Goal: Complete application form

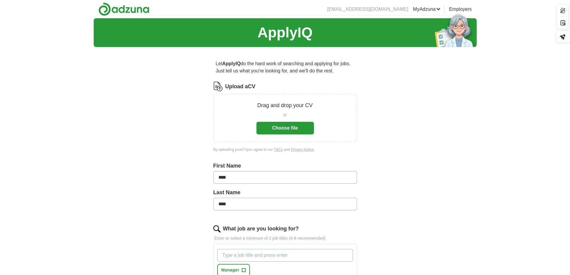
click at [285, 129] on button "Choose file" at bounding box center [284, 128] width 57 height 13
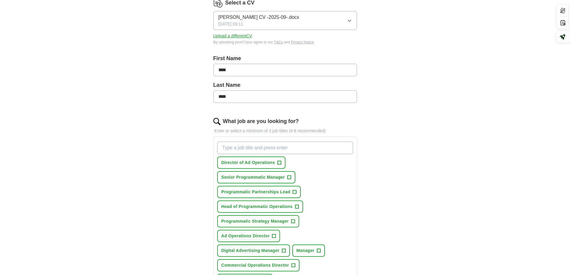
scroll to position [120, 0]
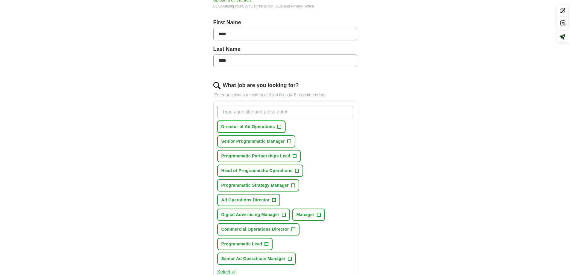
click at [279, 127] on span "+" at bounding box center [279, 126] width 4 height 5
click at [291, 142] on button "Senior Programmatic Manager +" at bounding box center [256, 141] width 78 height 12
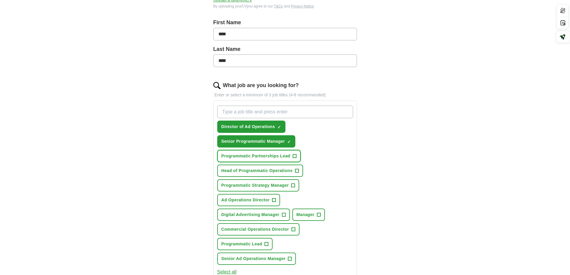
click at [295, 156] on span "+" at bounding box center [295, 156] width 4 height 5
click at [299, 170] on button "Head of Programmatic Operations +" at bounding box center [260, 171] width 86 height 12
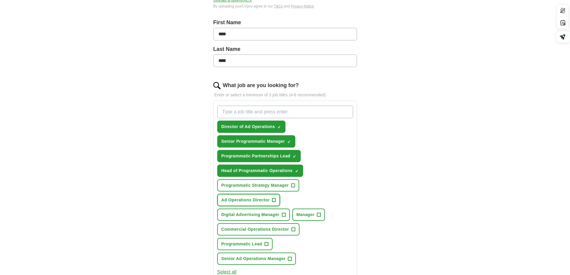
click at [274, 199] on span "+" at bounding box center [274, 200] width 4 height 5
click at [282, 216] on span "+" at bounding box center [284, 214] width 4 height 5
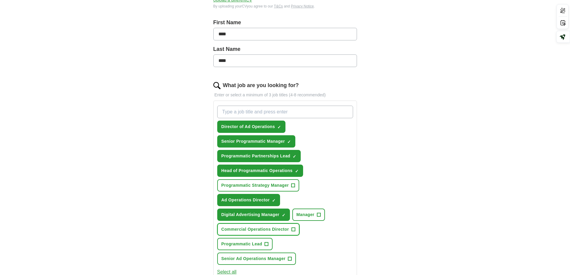
click at [294, 230] on span "+" at bounding box center [293, 229] width 4 height 5
click at [268, 244] on span "+" at bounding box center [267, 244] width 4 height 4
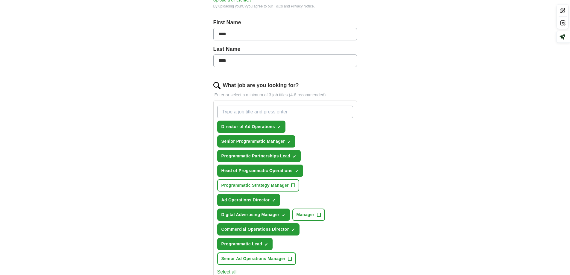
click at [291, 258] on span "+" at bounding box center [290, 258] width 4 height 5
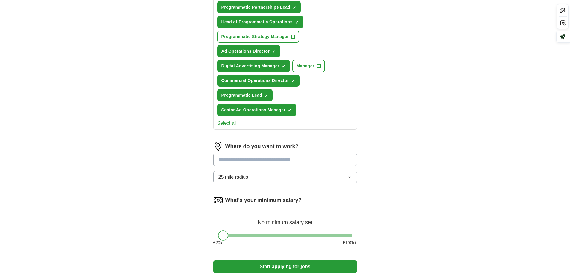
scroll to position [269, 0]
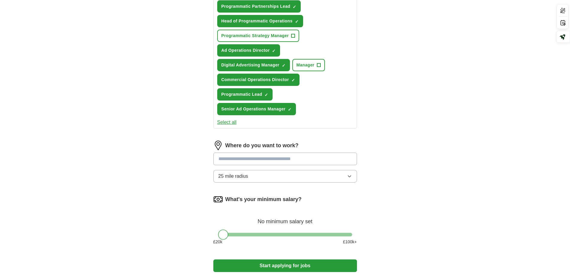
click at [278, 158] on input at bounding box center [285, 159] width 144 height 13
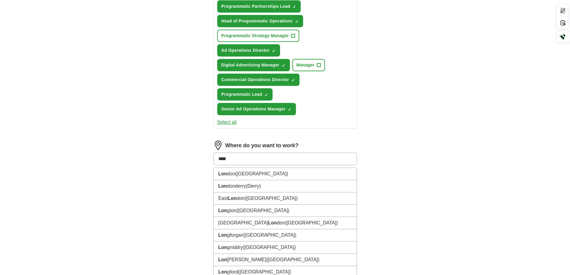
type input "*****"
click at [279, 172] on li "Londo n ([GEOGRAPHIC_DATA])" at bounding box center [285, 174] width 143 height 12
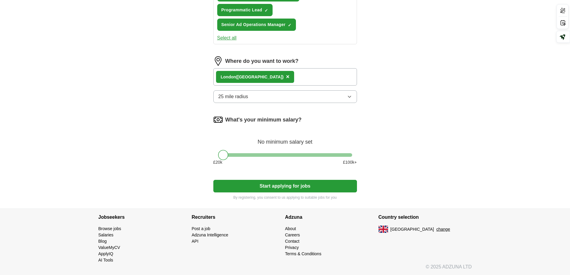
scroll to position [354, 0]
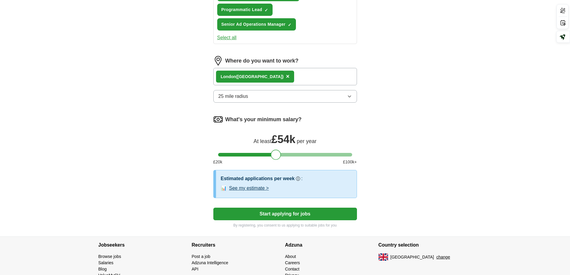
drag, startPoint x: 276, startPoint y: 155, endPoint x: 274, endPoint y: 163, distance: 8.5
click at [274, 164] on div "£ 20 k £ 100 k+" at bounding box center [285, 162] width 144 height 6
click at [279, 153] on div at bounding box center [277, 155] width 10 height 10
click at [256, 216] on button "Start applying for jobs" at bounding box center [285, 214] width 144 height 13
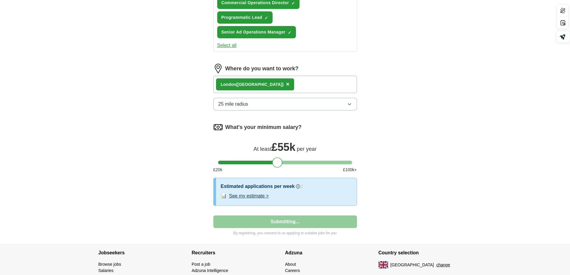
select select "**"
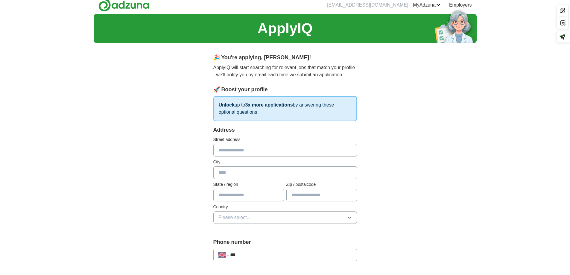
scroll to position [0, 0]
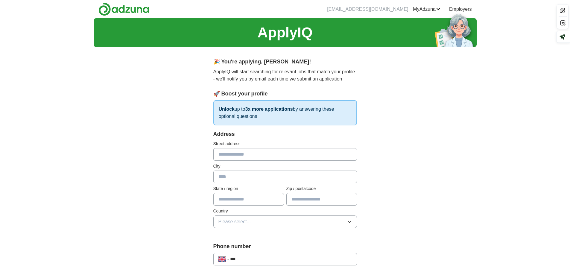
click at [234, 154] on input "text" at bounding box center [285, 154] width 144 height 13
type input "**********"
type input "******"
type input "*******"
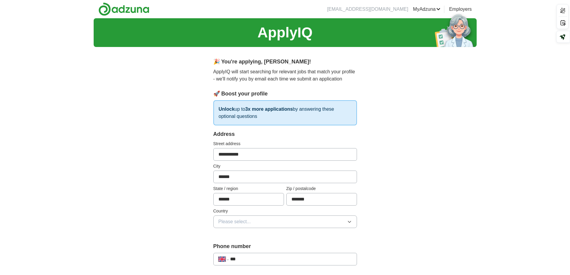
click at [239, 221] on span "Please select..." at bounding box center [234, 221] width 33 height 7
click at [246, 232] on span "[GEOGRAPHIC_DATA]" at bounding box center [243, 235] width 50 height 7
click at [259, 256] on input "***" at bounding box center [290, 259] width 121 height 7
type input "**********"
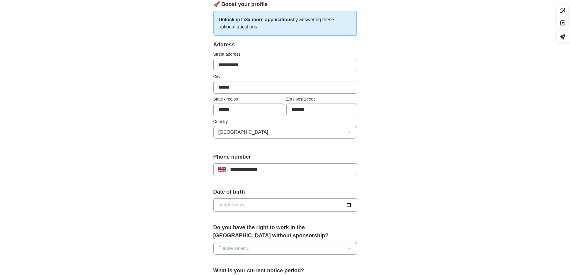
scroll to position [90, 0]
click at [236, 205] on input "date" at bounding box center [285, 204] width 144 height 13
click at [346, 204] on input "date" at bounding box center [285, 204] width 144 height 13
type input "**********"
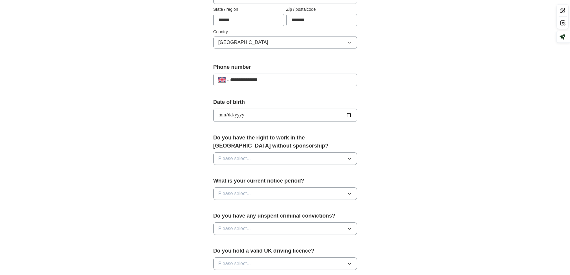
scroll to position [180, 0]
click at [265, 160] on button "Please select..." at bounding box center [285, 158] width 144 height 13
click at [253, 170] on div "Yes" at bounding box center [284, 171] width 133 height 7
click at [256, 192] on button "Please select..." at bounding box center [285, 193] width 144 height 13
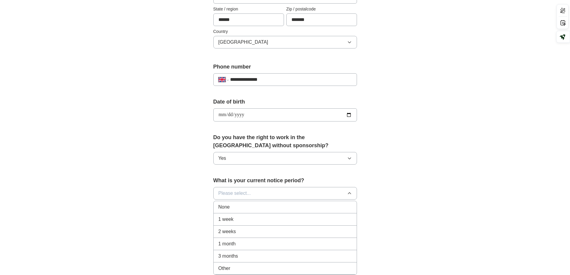
click at [252, 204] on div "None" at bounding box center [284, 206] width 133 height 7
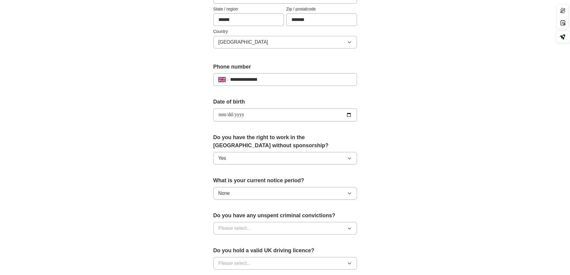
click at [259, 227] on button "Please select..." at bounding box center [285, 228] width 144 height 13
click at [237, 255] on div "No" at bounding box center [284, 254] width 133 height 7
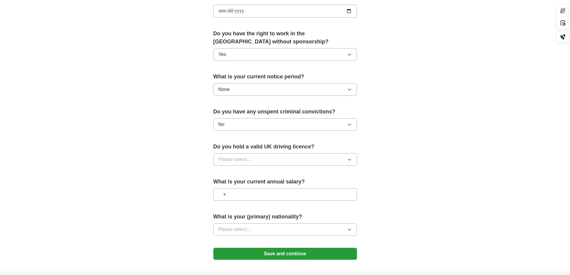
scroll to position [299, 0]
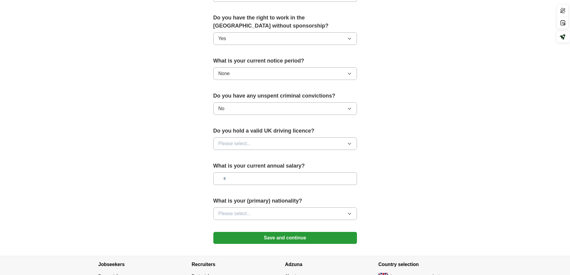
click at [250, 142] on span "Please select..." at bounding box center [234, 143] width 33 height 7
click at [249, 156] on div "Yes" at bounding box center [284, 157] width 133 height 7
click at [242, 180] on input "text" at bounding box center [285, 178] width 144 height 13
click at [285, 213] on button "Please select..." at bounding box center [285, 213] width 144 height 13
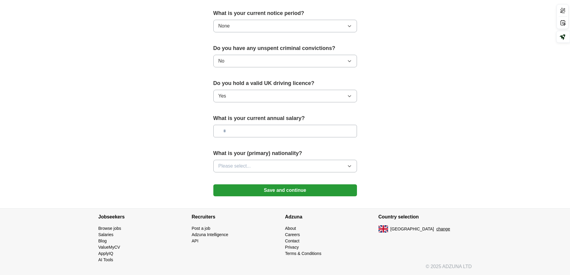
scroll to position [347, 0]
type input "**"
click at [220, 168] on span "Please select..." at bounding box center [234, 165] width 33 height 7
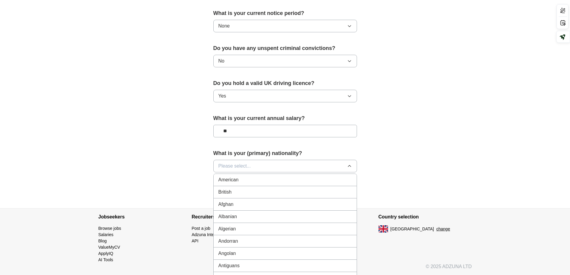
click at [242, 165] on span "Please select..." at bounding box center [234, 165] width 33 height 7
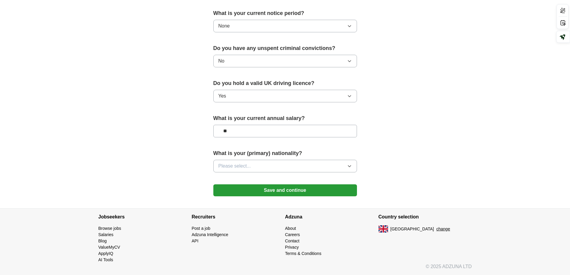
click at [229, 164] on span "Please select..." at bounding box center [234, 165] width 33 height 7
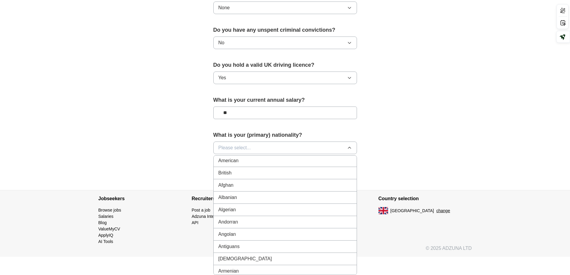
scroll to position [0, 0]
click at [279, 178] on li "British" at bounding box center [285, 174] width 143 height 12
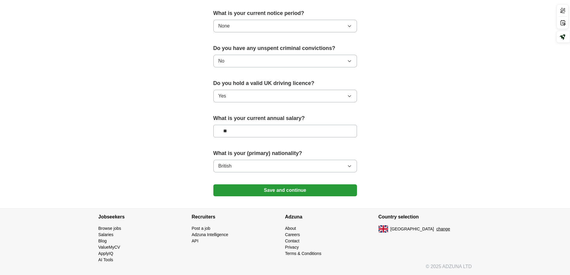
click at [286, 191] on button "Save and continue" at bounding box center [285, 190] width 144 height 12
